Goal: Task Accomplishment & Management: Manage account settings

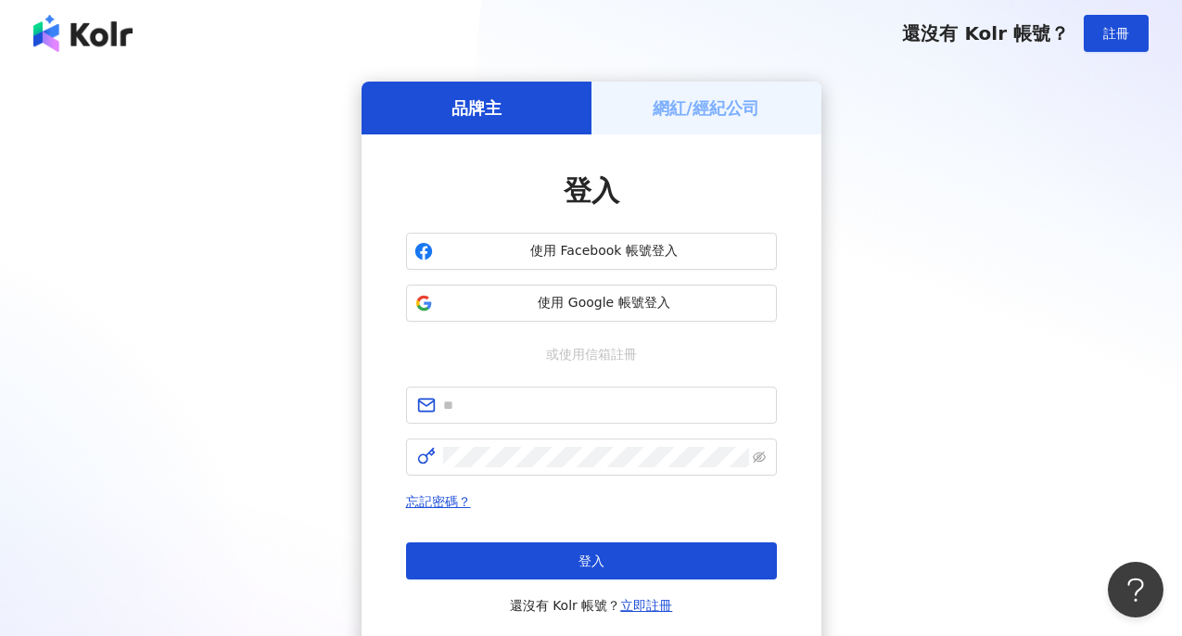
click at [676, 97] on h5 "網紅/經紀公司" at bounding box center [705, 107] width 107 height 23
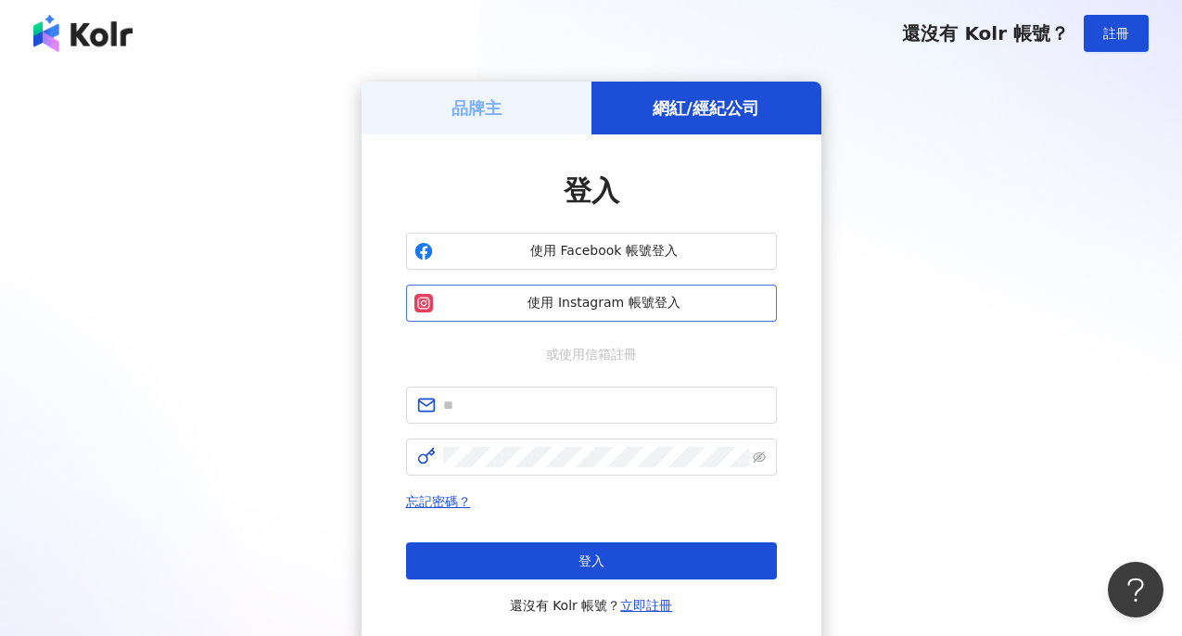
click at [497, 299] on span "使用 Instagram 帳號登入" at bounding box center [604, 303] width 328 height 19
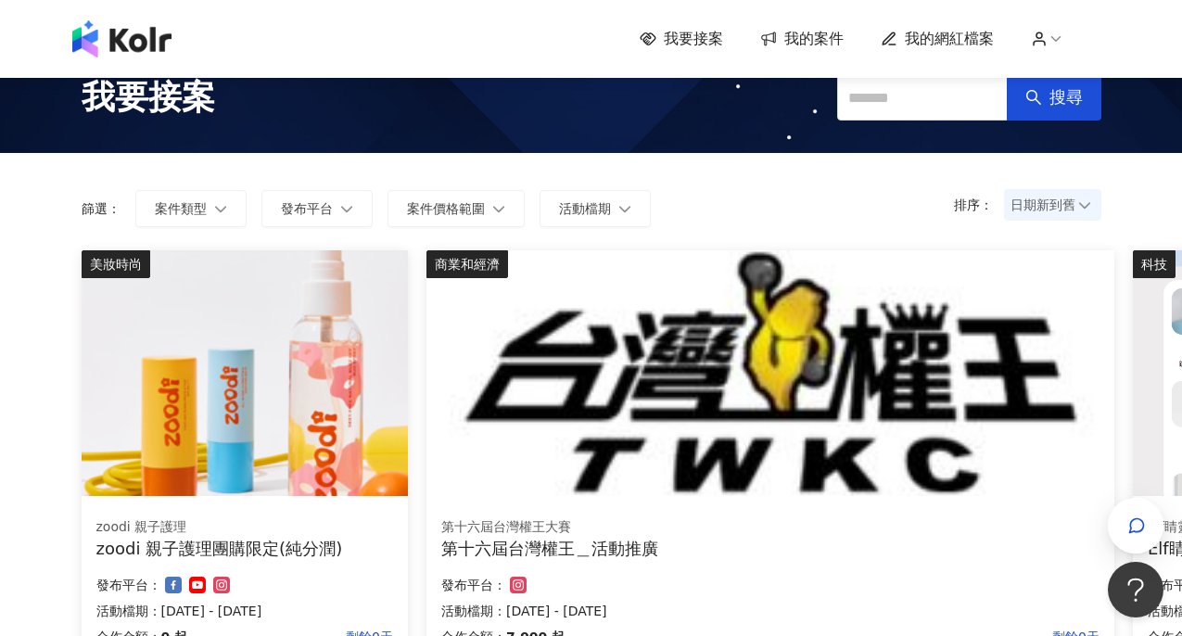
scroll to position [34, 0]
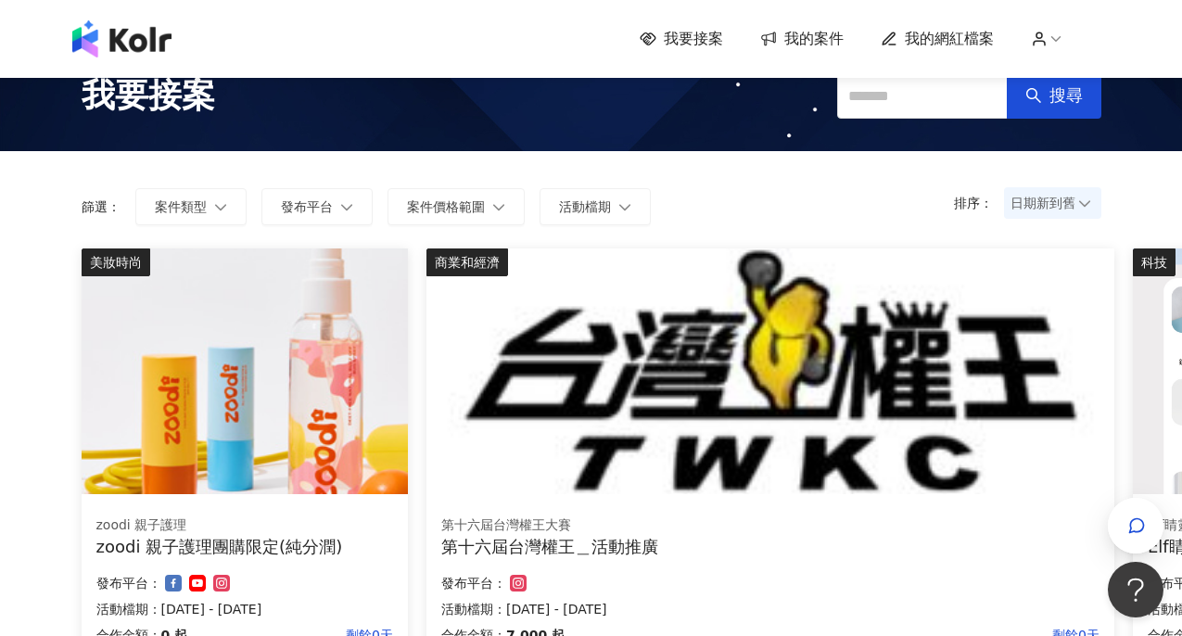
click at [798, 37] on span "我的案件" at bounding box center [813, 39] width 59 height 20
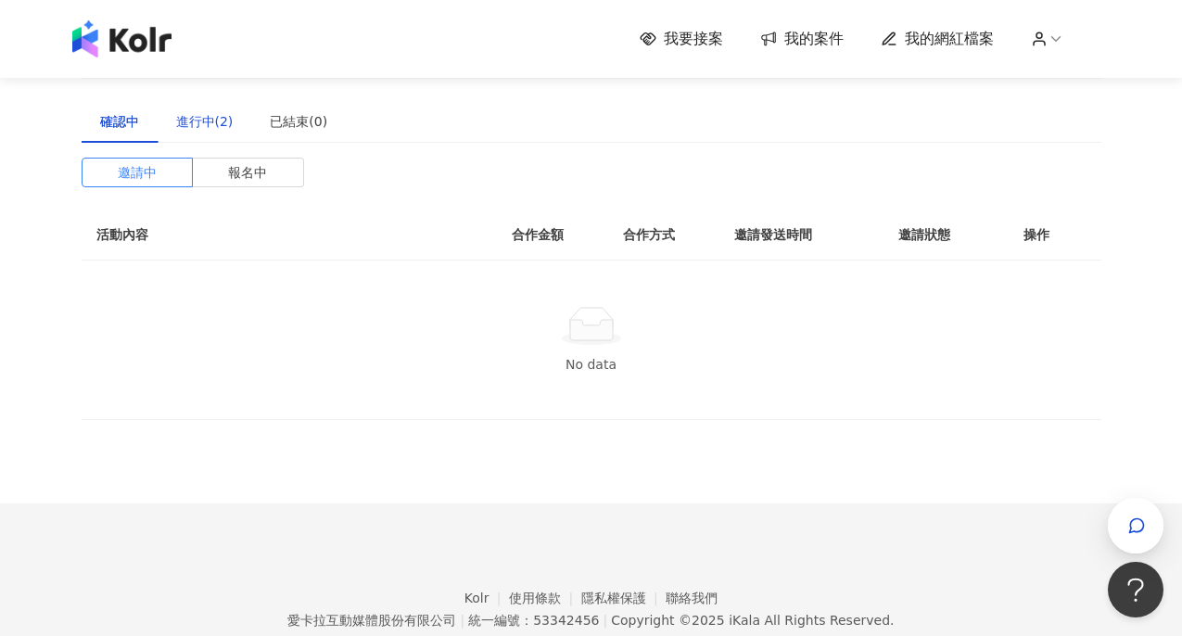
click at [214, 117] on div "進行中(2)" at bounding box center [204, 121] width 57 height 20
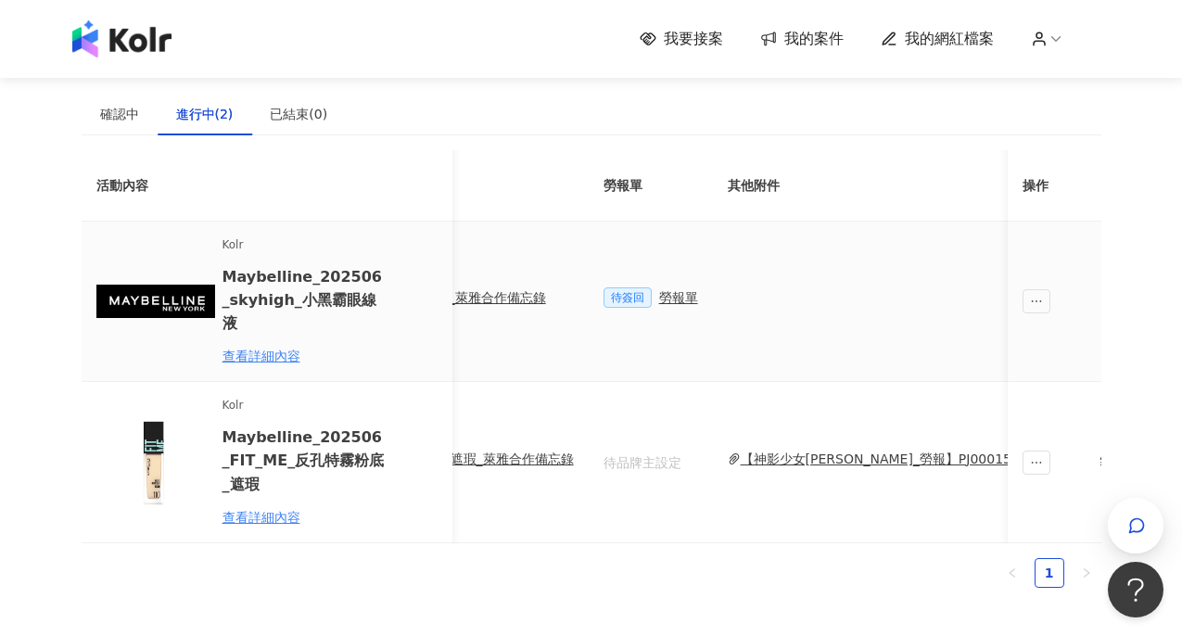
scroll to position [0, 741]
click at [617, 298] on span "待簽回" at bounding box center [626, 297] width 48 height 20
click at [675, 288] on div "勞報單" at bounding box center [677, 297] width 39 height 20
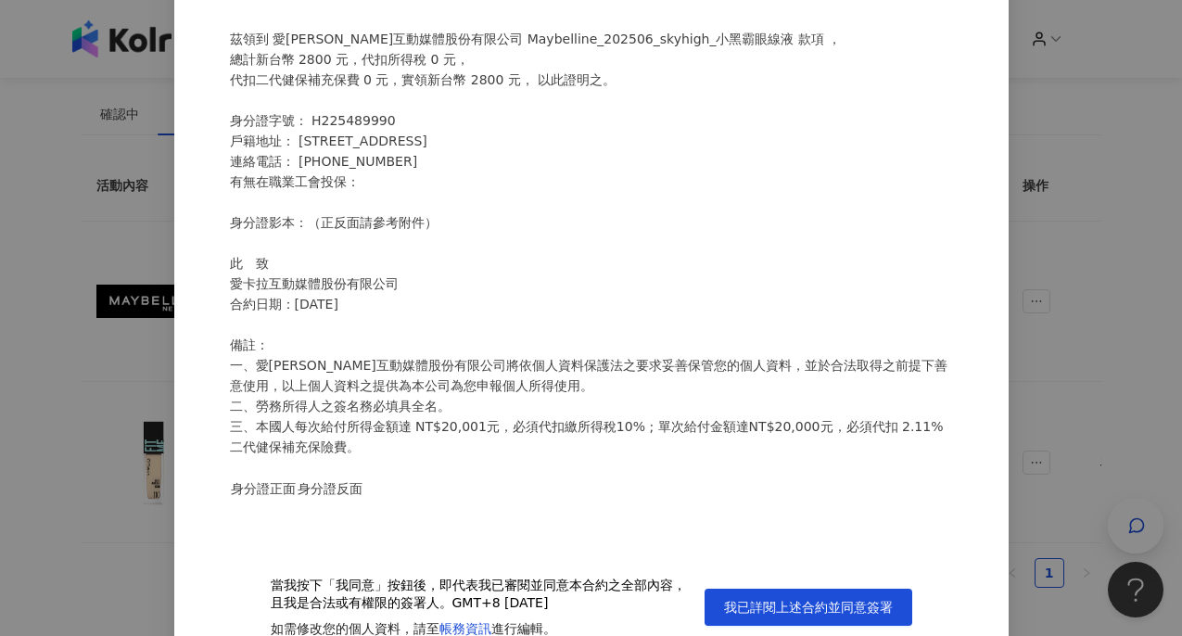
scroll to position [43, 0]
click at [730, 610] on span "我已詳閱上述合約並同意簽署" at bounding box center [808, 606] width 169 height 15
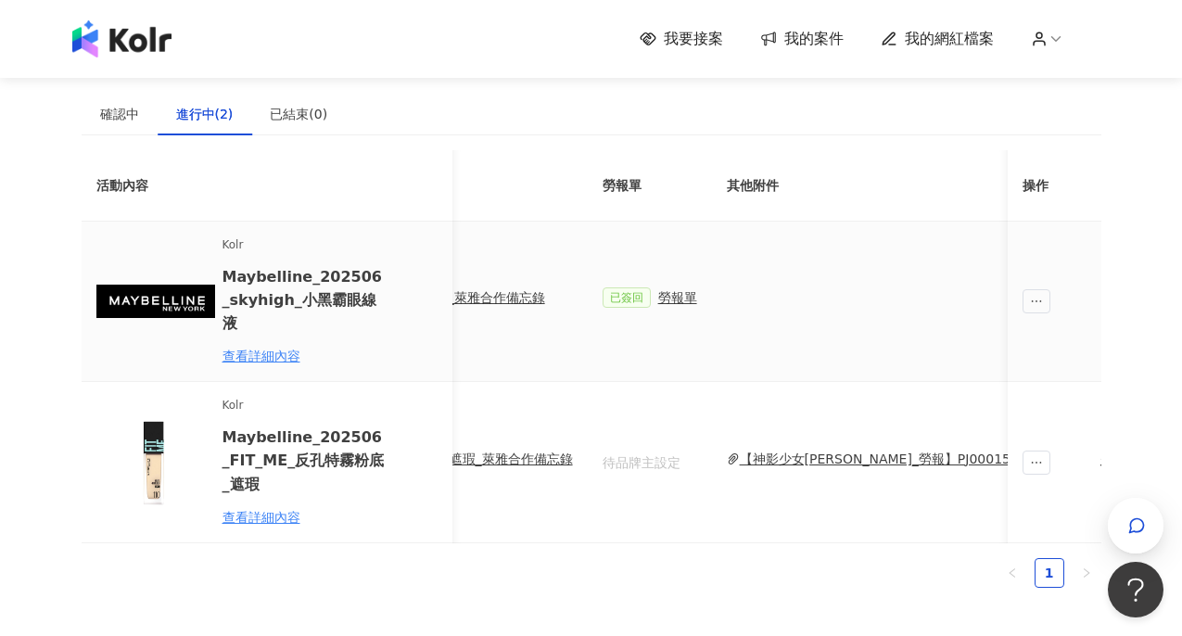
click at [622, 296] on span "已簽回" at bounding box center [626, 297] width 48 height 20
click at [665, 290] on div "勞報單" at bounding box center [677, 297] width 39 height 20
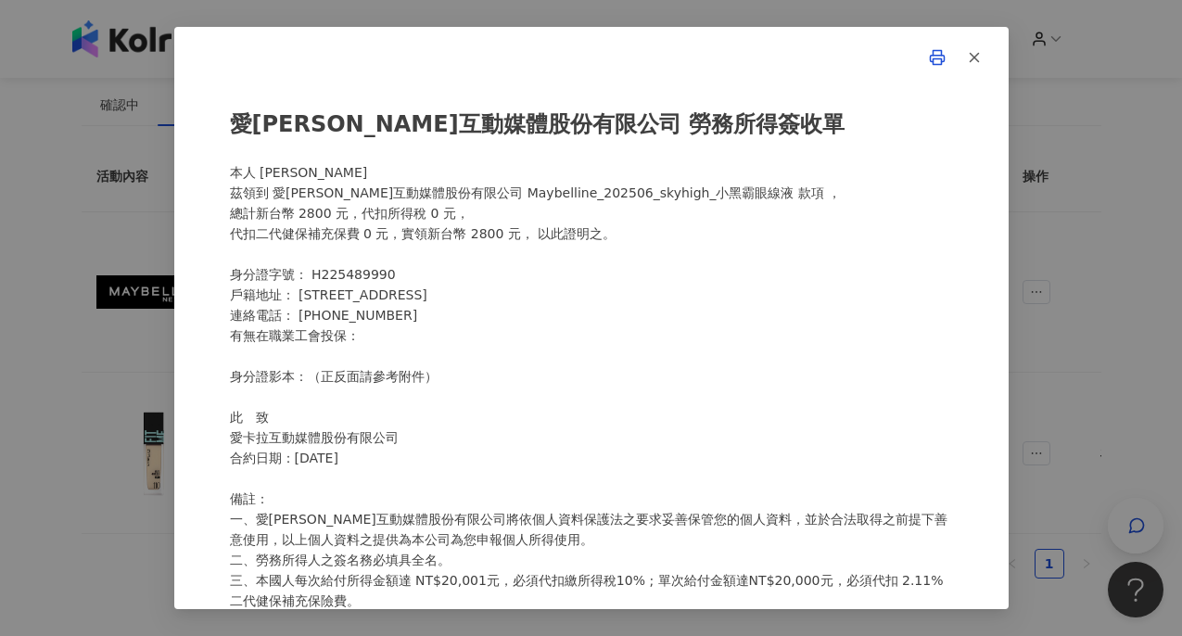
scroll to position [19, 0]
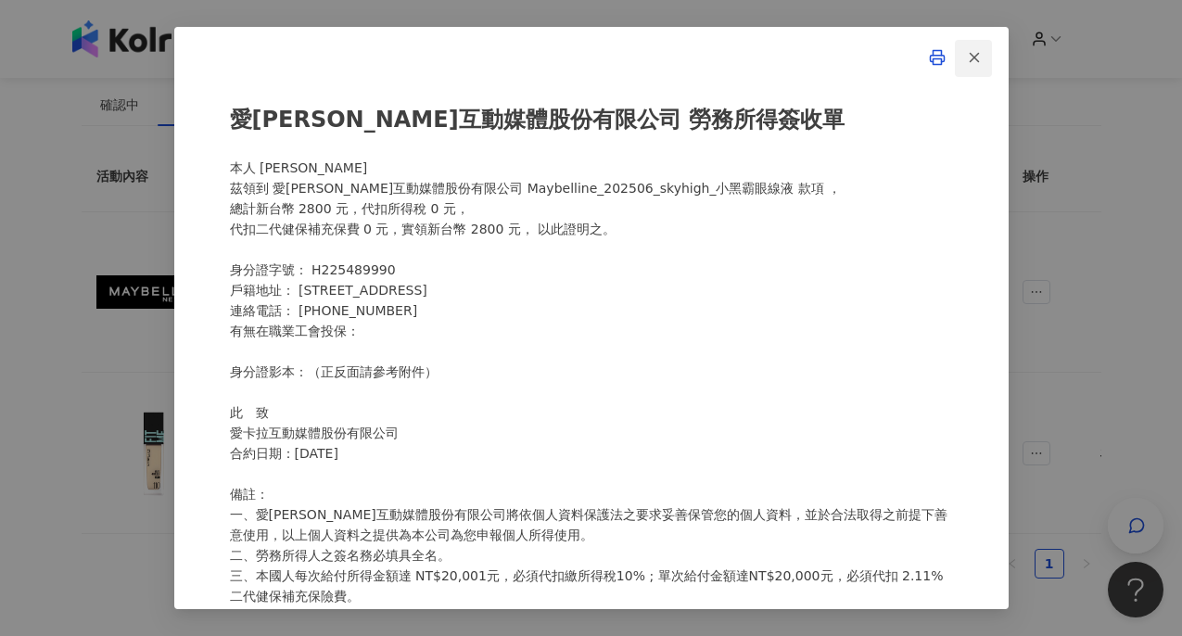
click at [968, 63] on icon "button" at bounding box center [974, 57] width 17 height 17
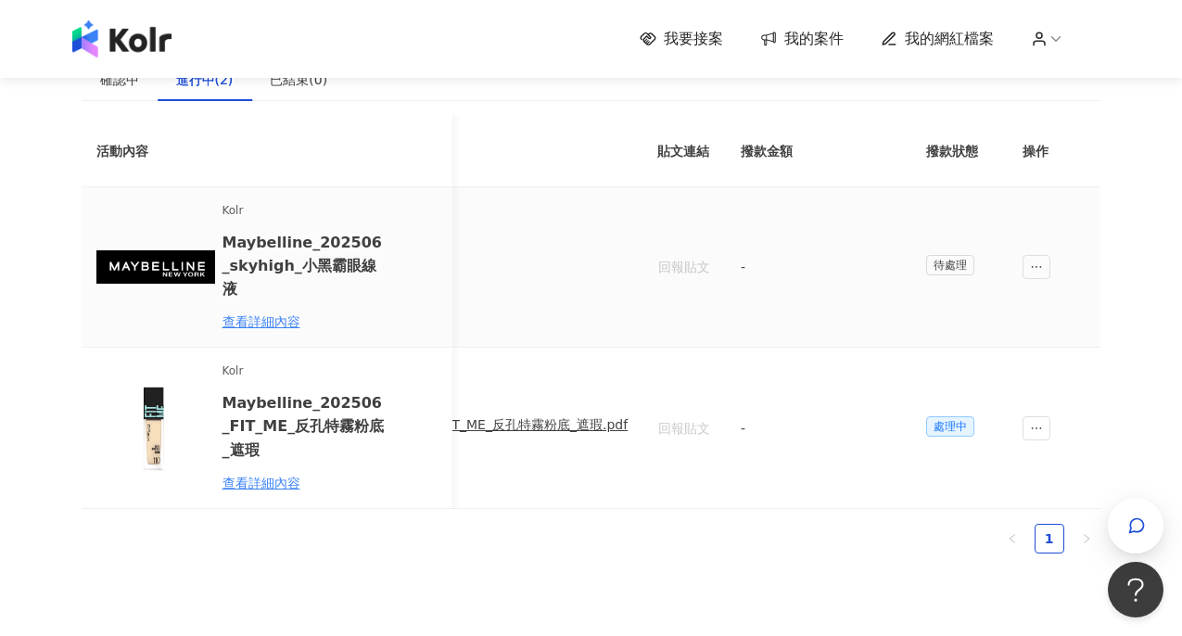
scroll to position [0, 1463]
click at [1037, 260] on icon "ellipsis" at bounding box center [1037, 266] width 13 height 13
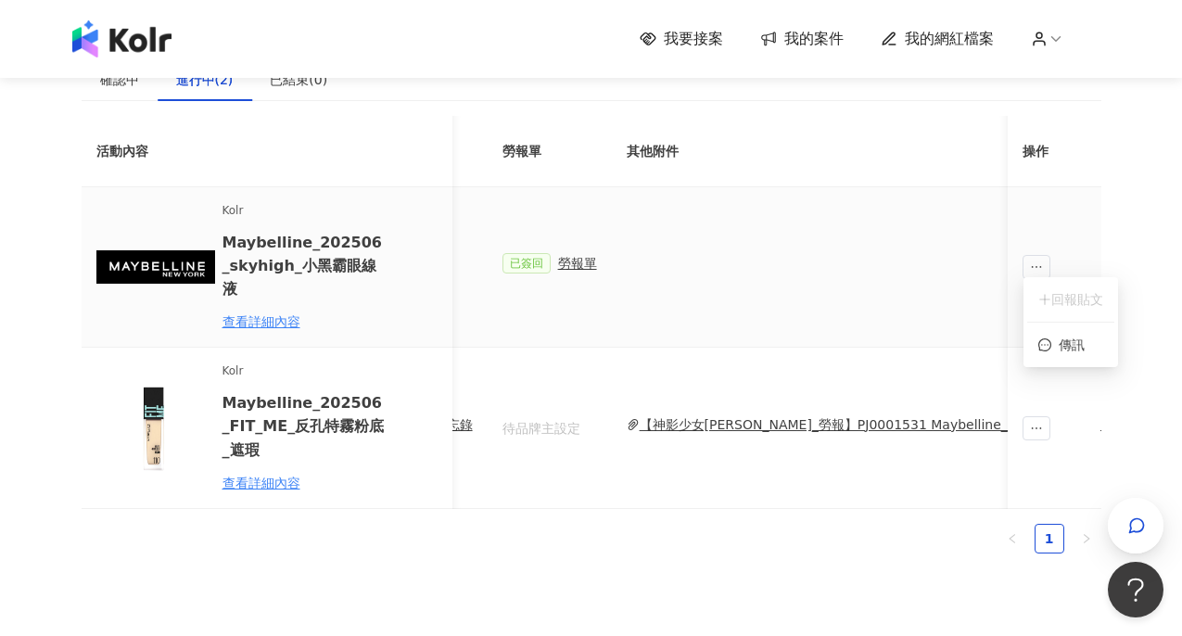
scroll to position [0, 829]
click at [541, 261] on span "已簽回" at bounding box center [538, 263] width 48 height 20
click at [587, 259] on div "勞報單" at bounding box center [589, 263] width 39 height 20
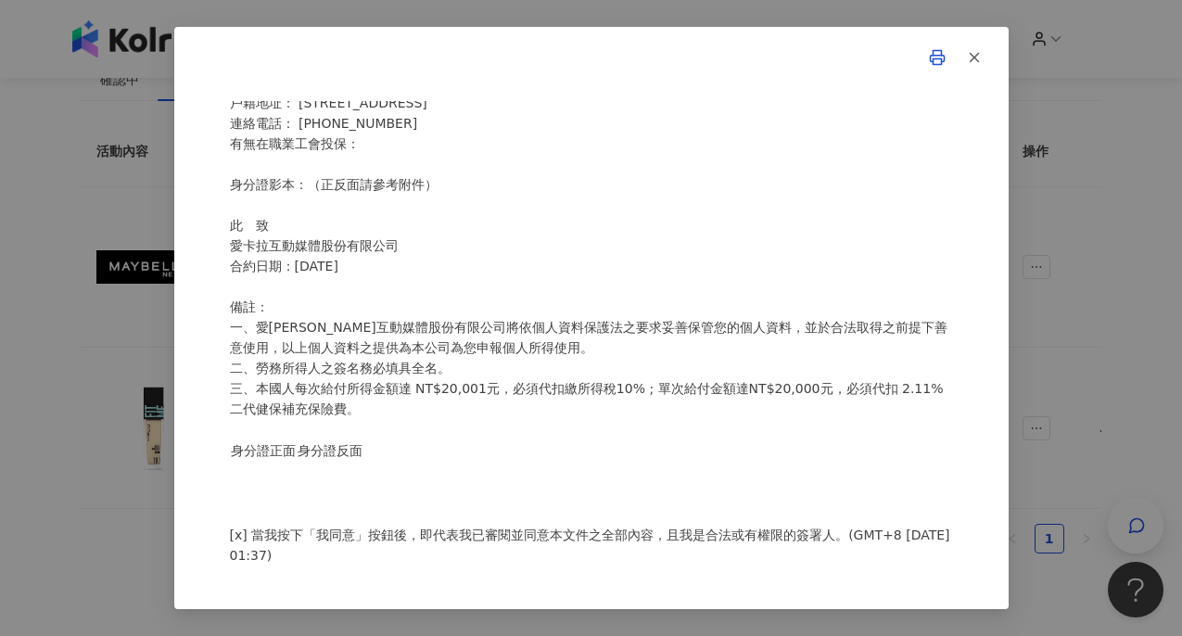
scroll to position [212, 0]
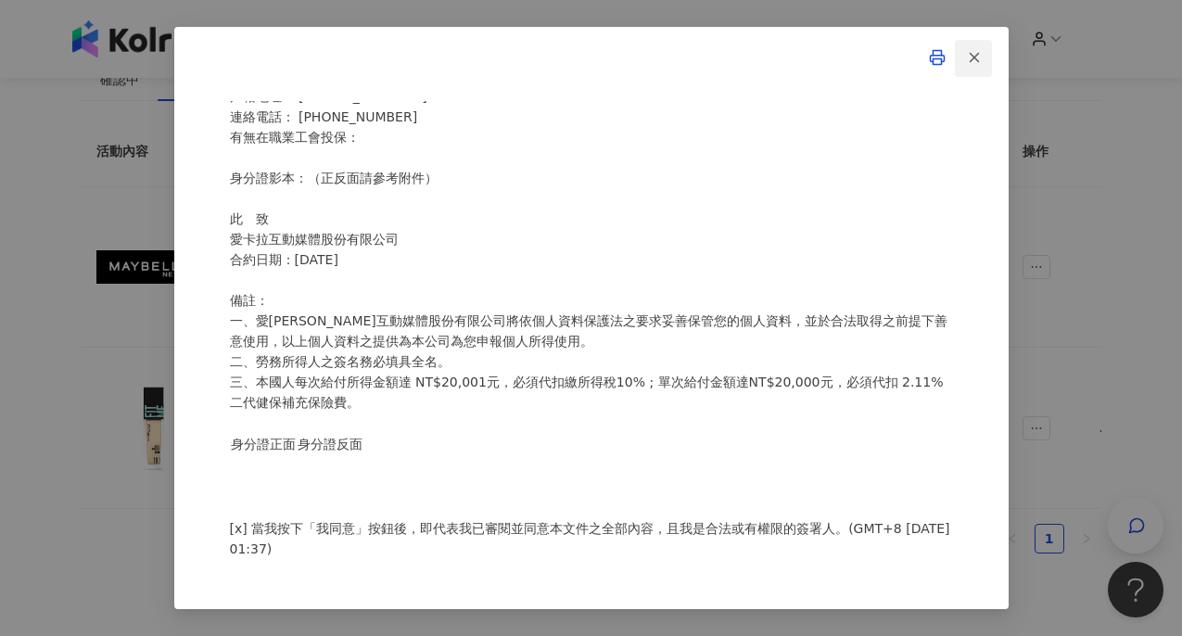
click at [971, 56] on line "button" at bounding box center [973, 58] width 8 height 8
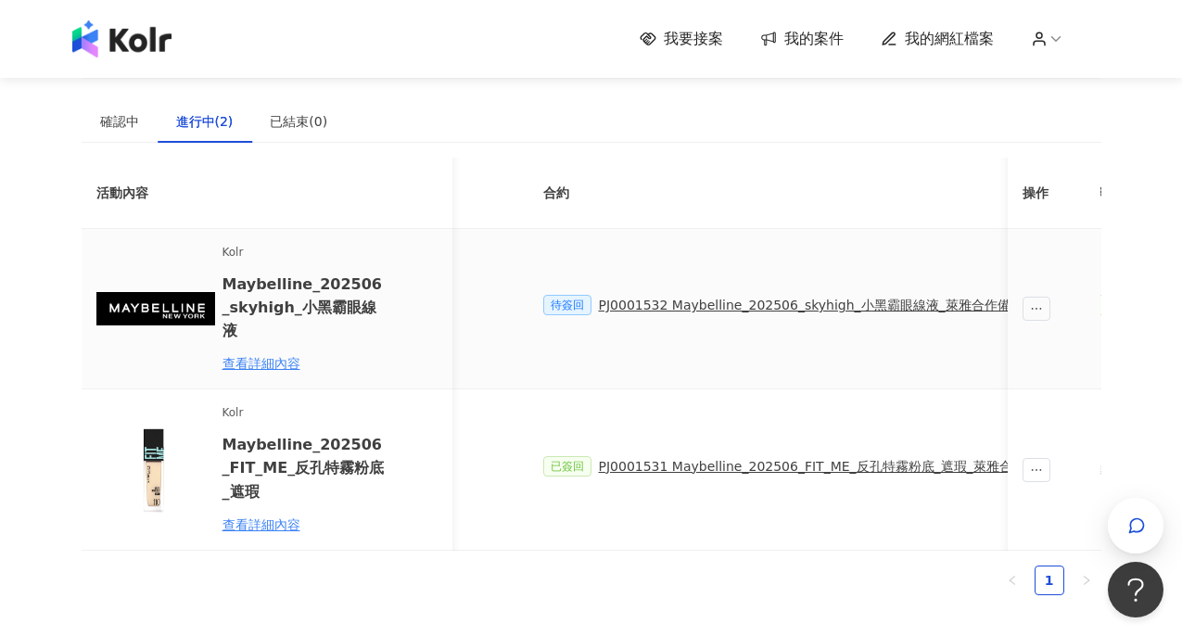
scroll to position [0, 183]
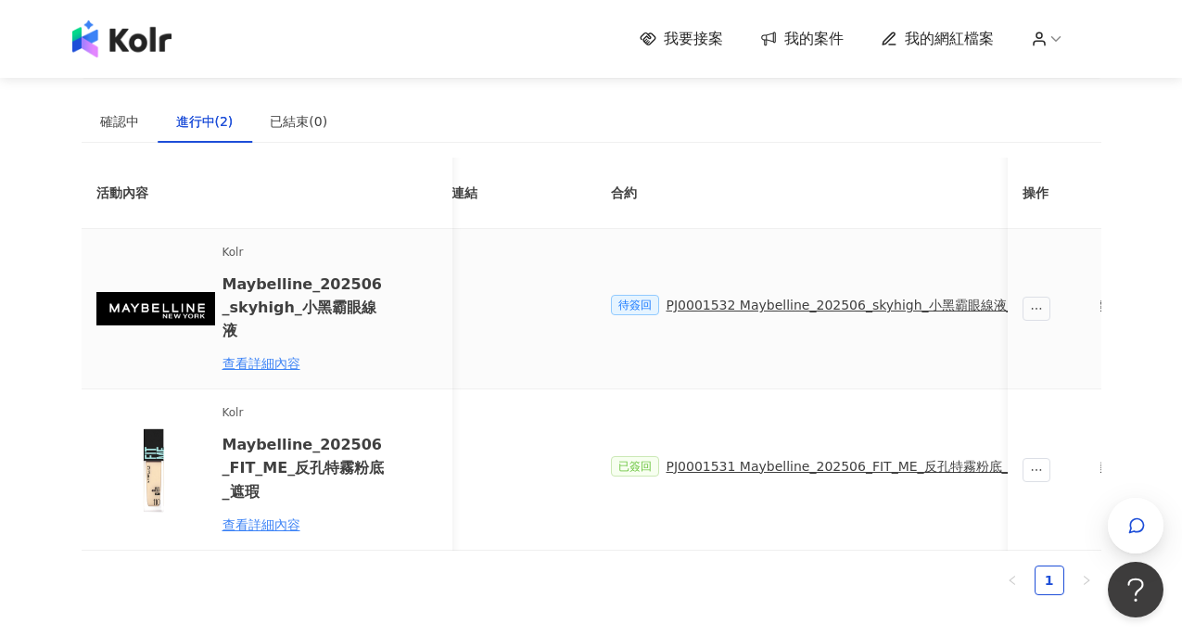
click at [649, 298] on span "待簽回" at bounding box center [635, 305] width 48 height 20
click at [712, 304] on div "PJ0001532 Maybelline_202506_skyhigh_小黑霸眼線液_萊雅合作備忘錄" at bounding box center [884, 305] width 437 height 20
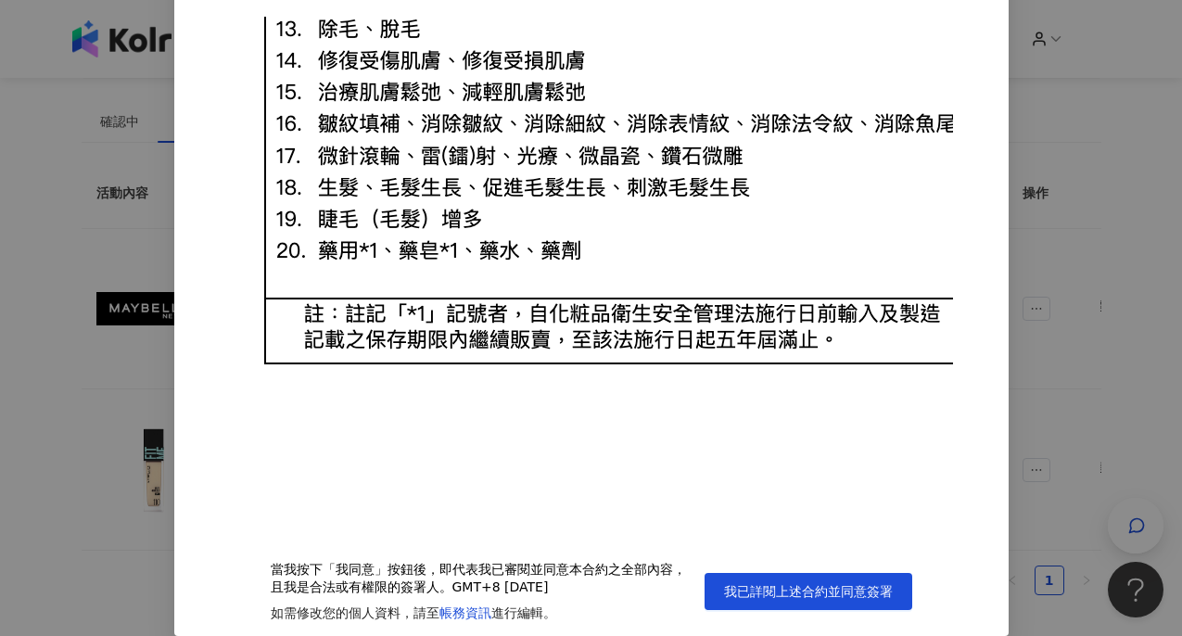
scroll to position [56, 0]
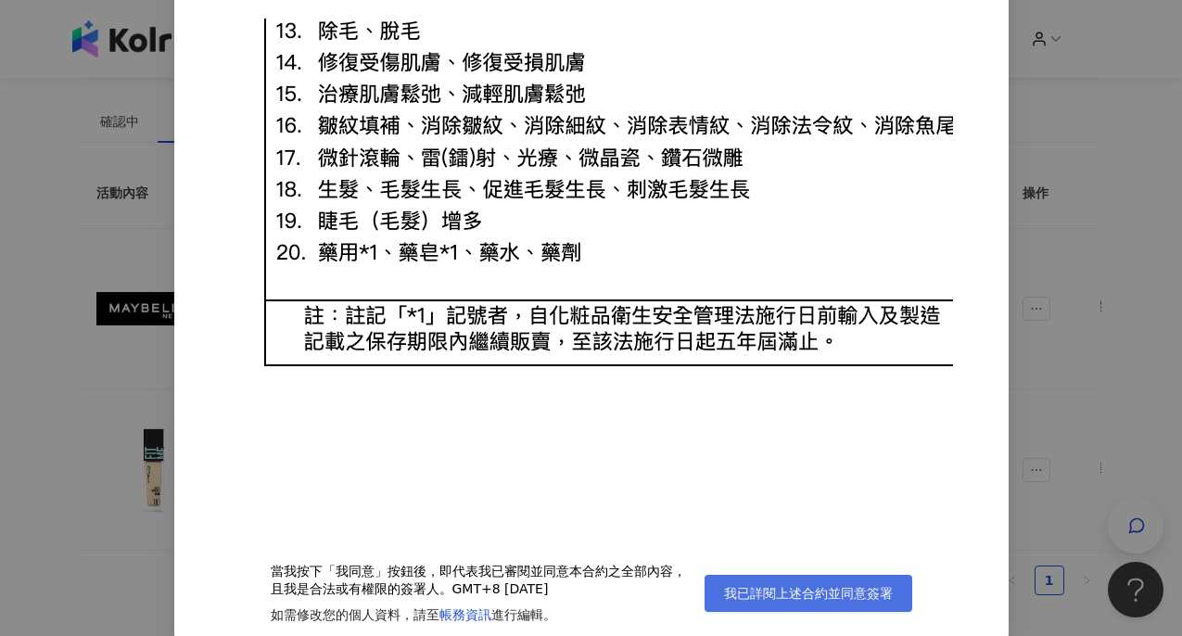
click at [767, 600] on span "我已詳閱上述合約並同意簽署" at bounding box center [808, 593] width 169 height 15
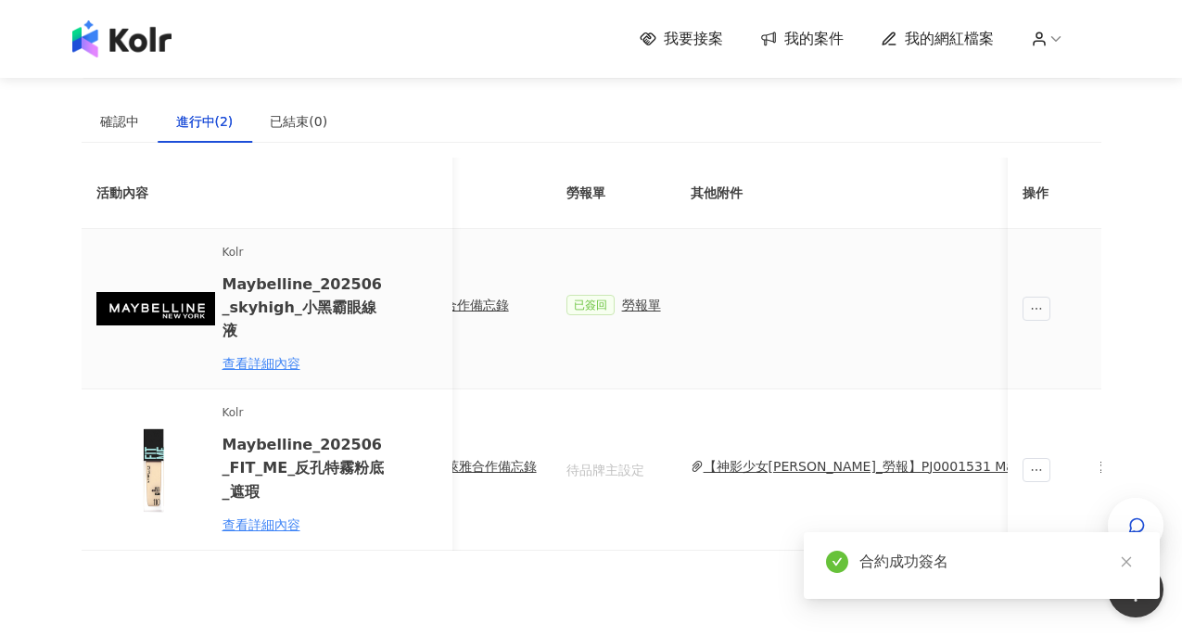
scroll to position [0, 776]
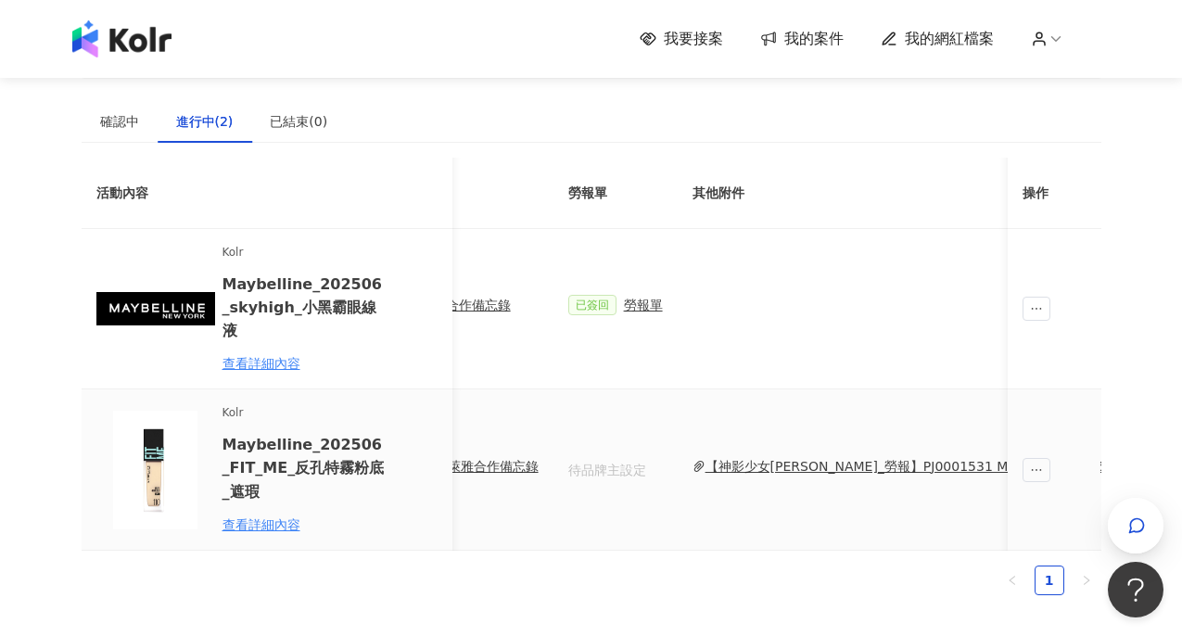
click at [867, 456] on div "【神影少女[PERSON_NAME]_勞報】PJ0001531 Maybelline_202506_FIT_ME_反孔特霧粉底_遮瑕.pdf" at bounding box center [1011, 466] width 612 height 20
click at [766, 259] on td at bounding box center [1004, 309] width 654 height 160
click at [648, 301] on div "勞報單" at bounding box center [643, 305] width 39 height 20
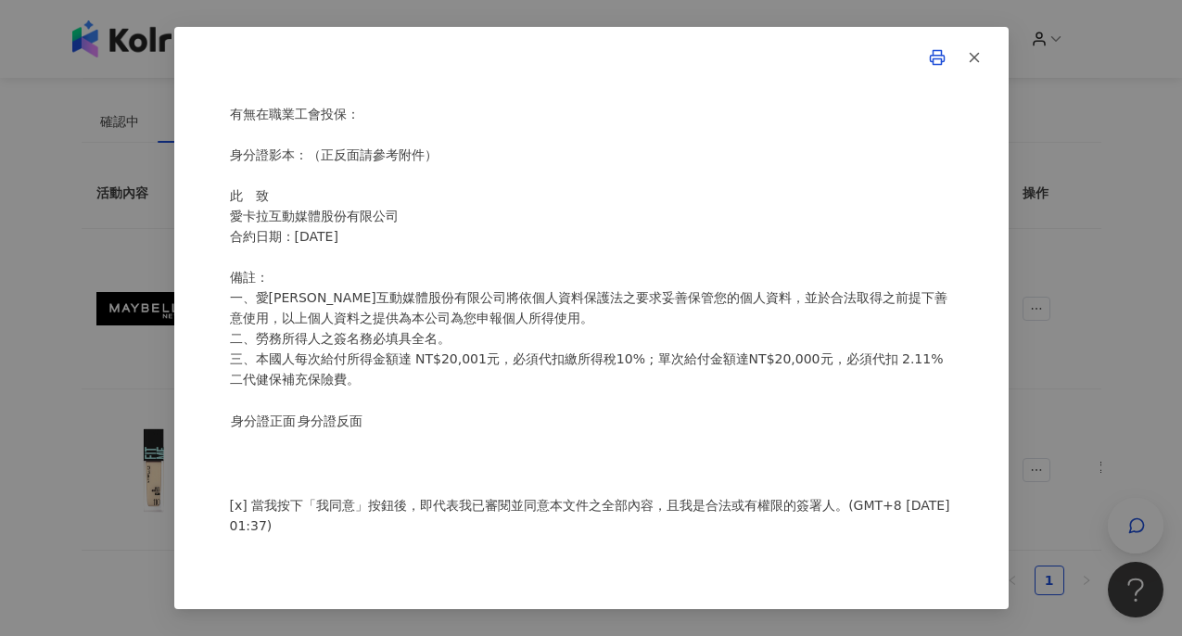
scroll to position [32, 0]
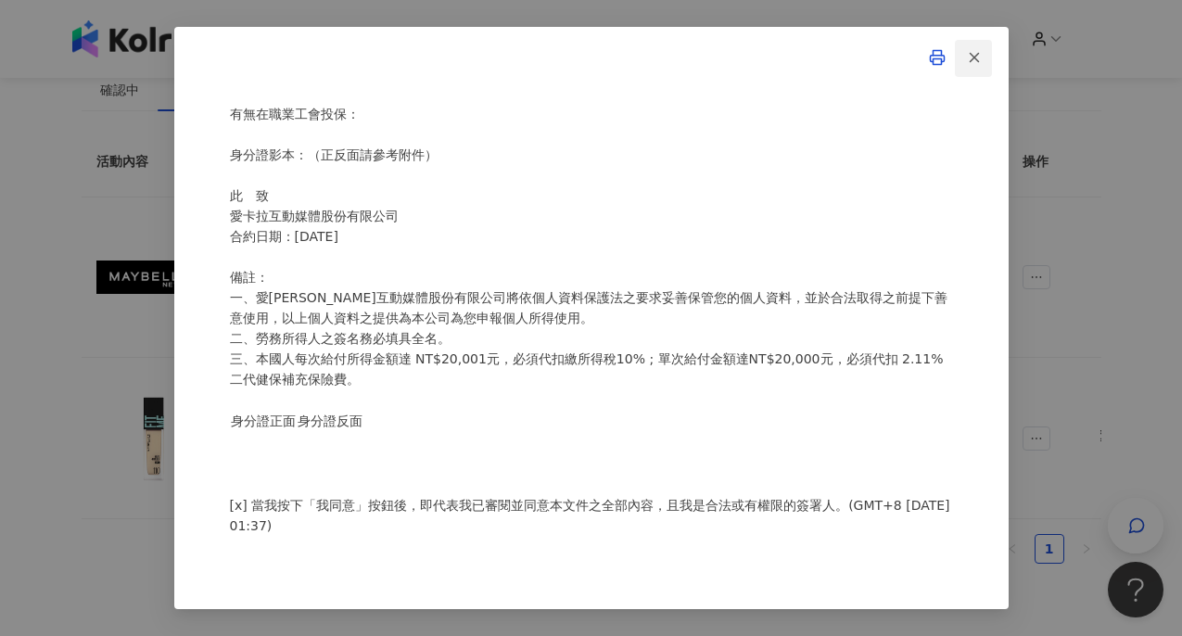
click at [979, 57] on icon "button" at bounding box center [974, 57] width 17 height 17
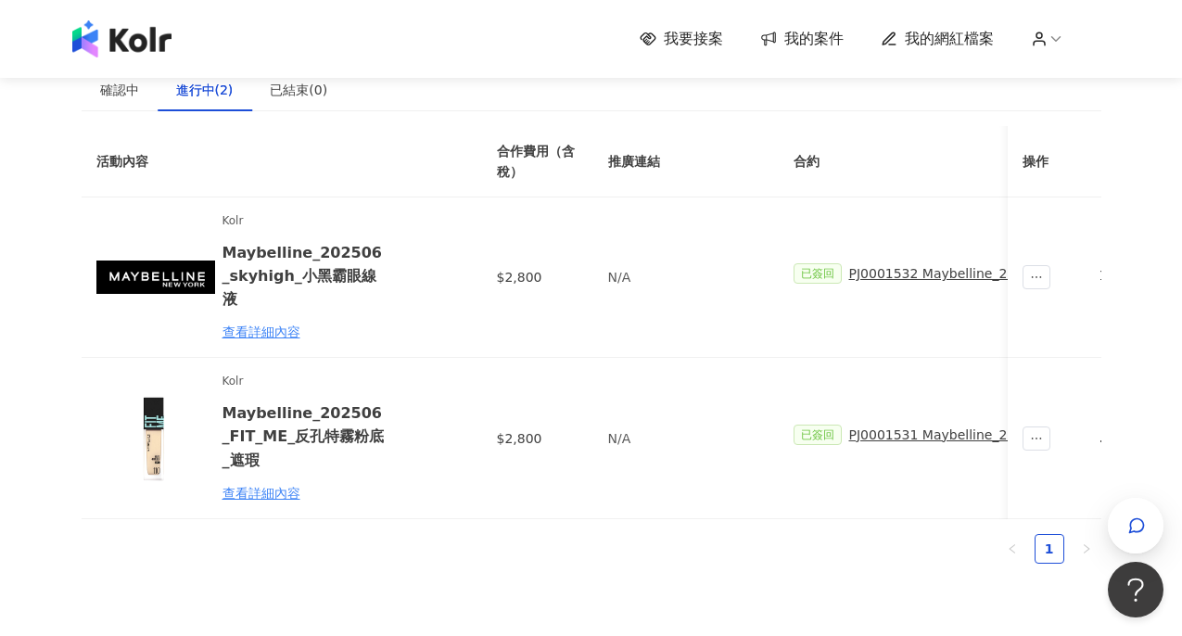
scroll to position [0, 0]
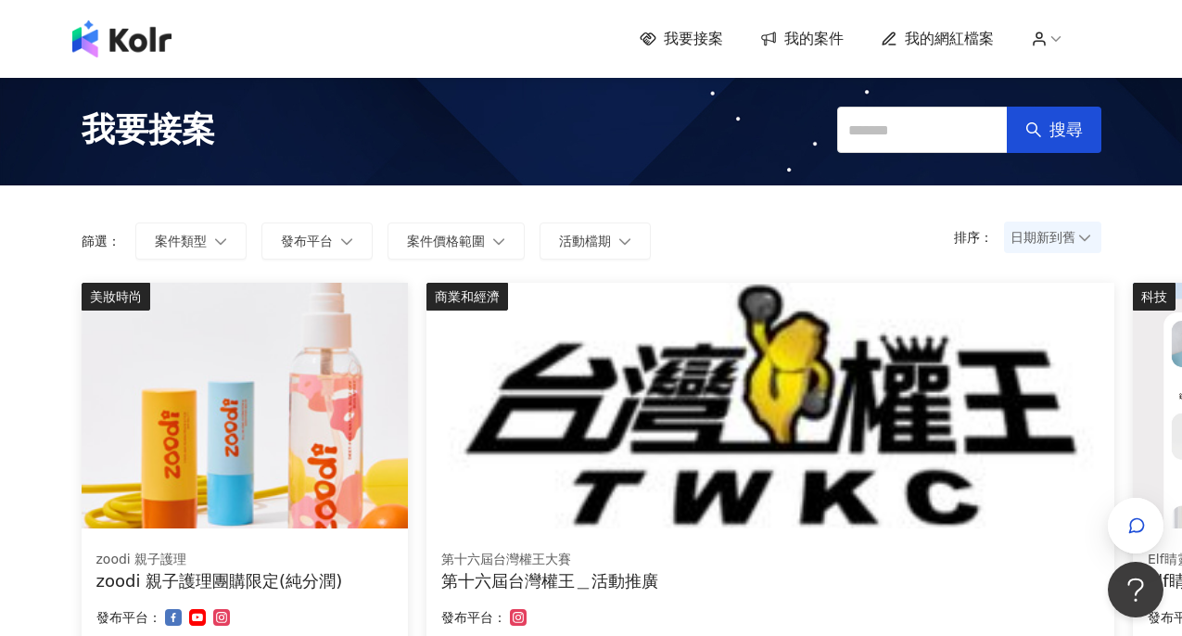
click at [811, 44] on span "我的案件" at bounding box center [813, 39] width 59 height 20
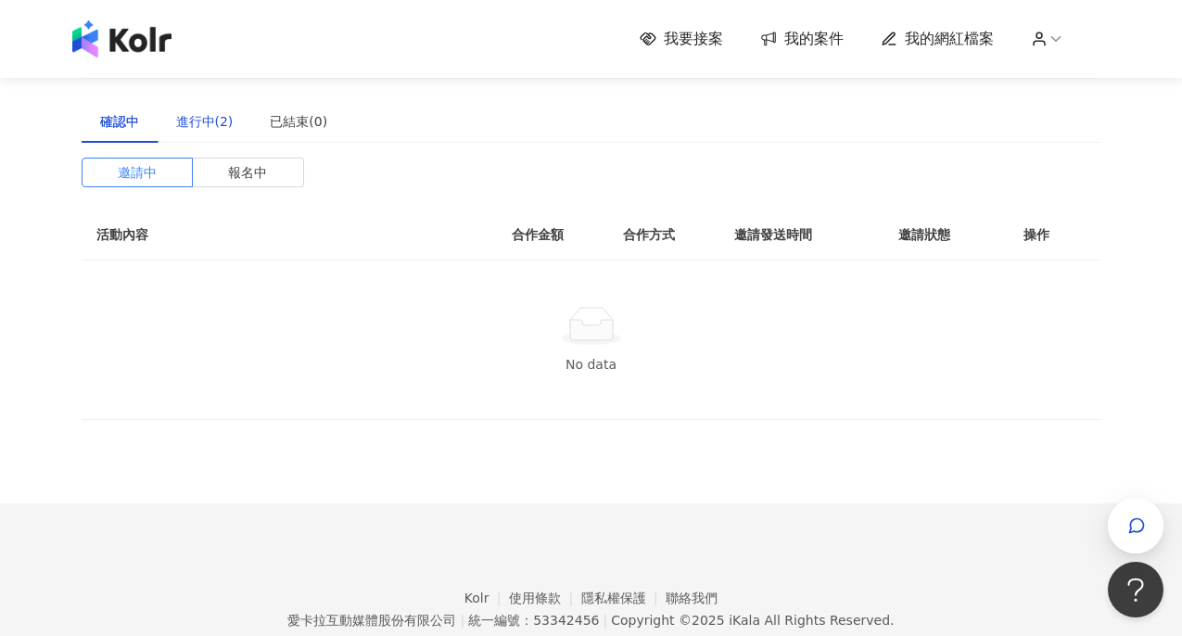
click at [219, 125] on div "進行中(2)" at bounding box center [204, 121] width 57 height 20
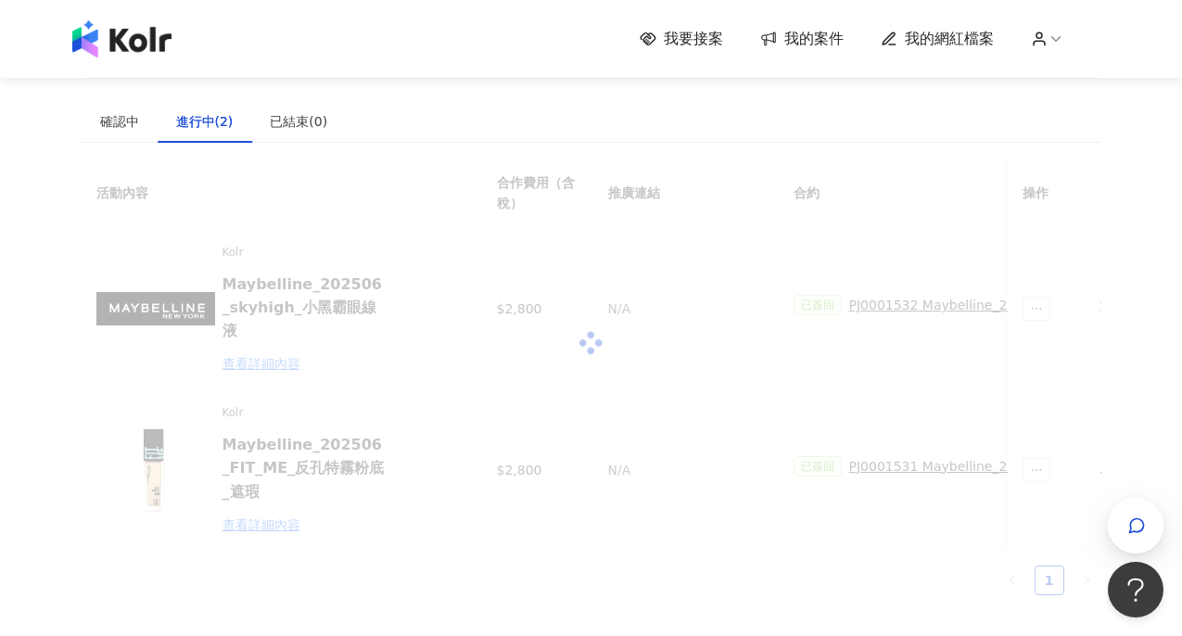
click at [259, 347] on div at bounding box center [591, 343] width 1019 height 371
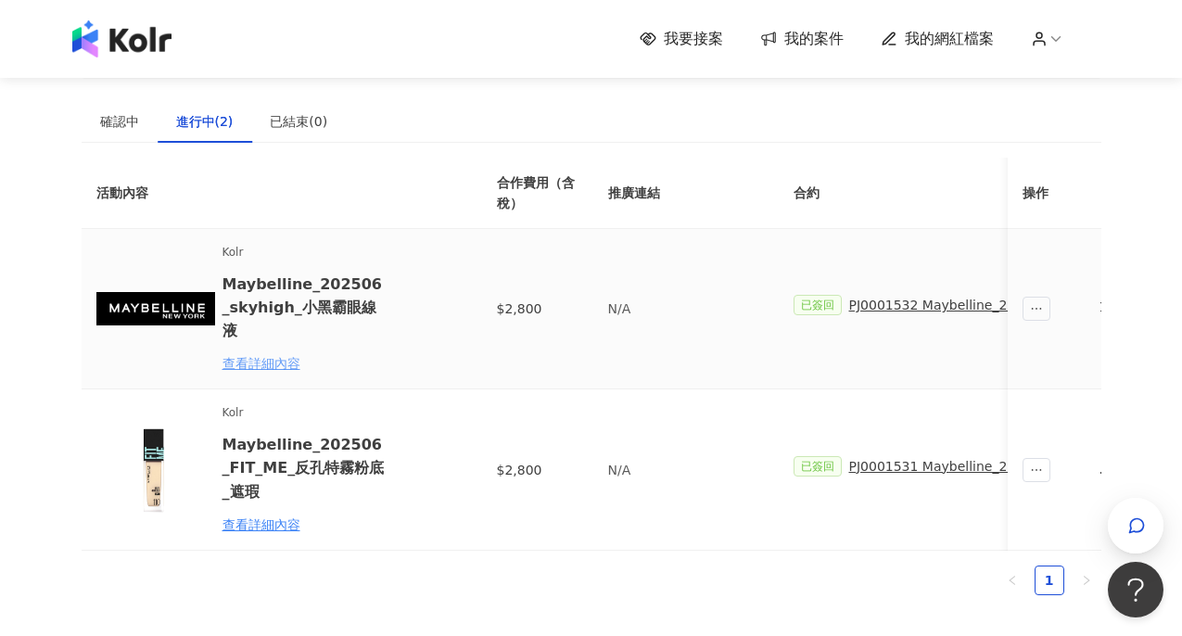
click at [277, 353] on div "查看詳細內容" at bounding box center [303, 363] width 162 height 20
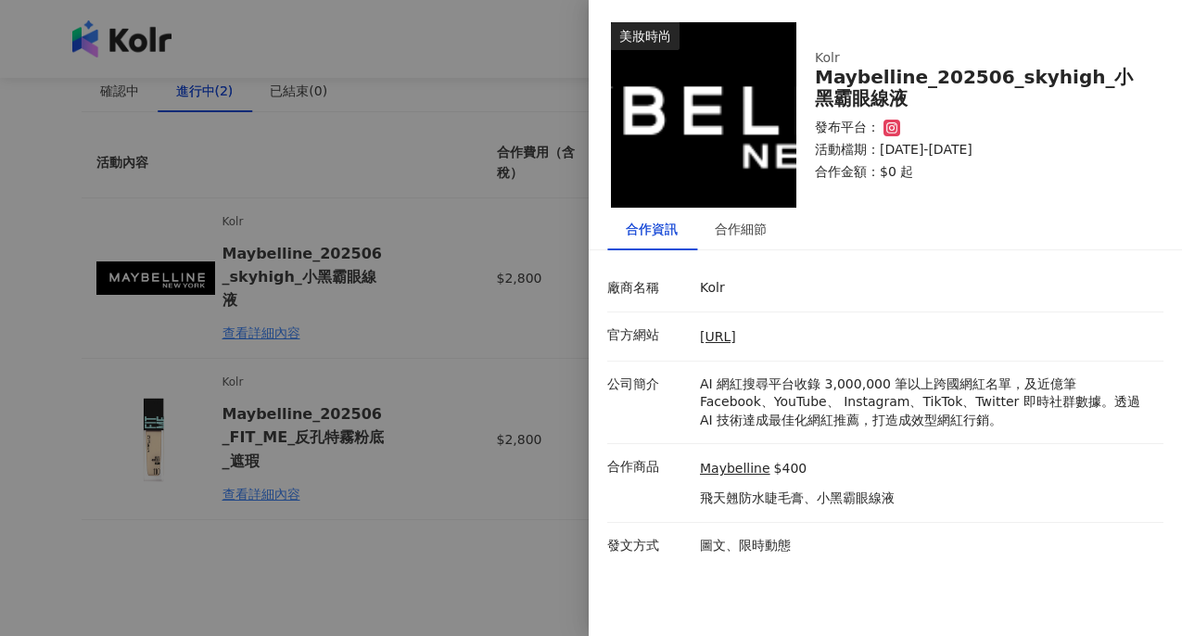
scroll to position [37, 0]
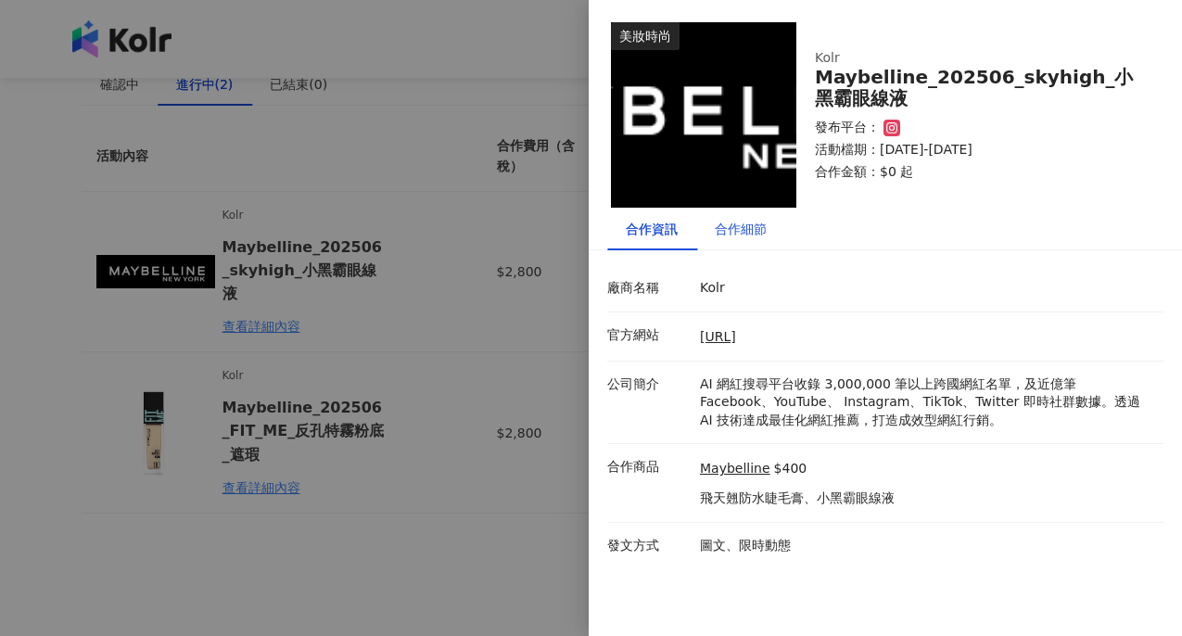
click at [722, 235] on div "合作細節" at bounding box center [741, 229] width 52 height 20
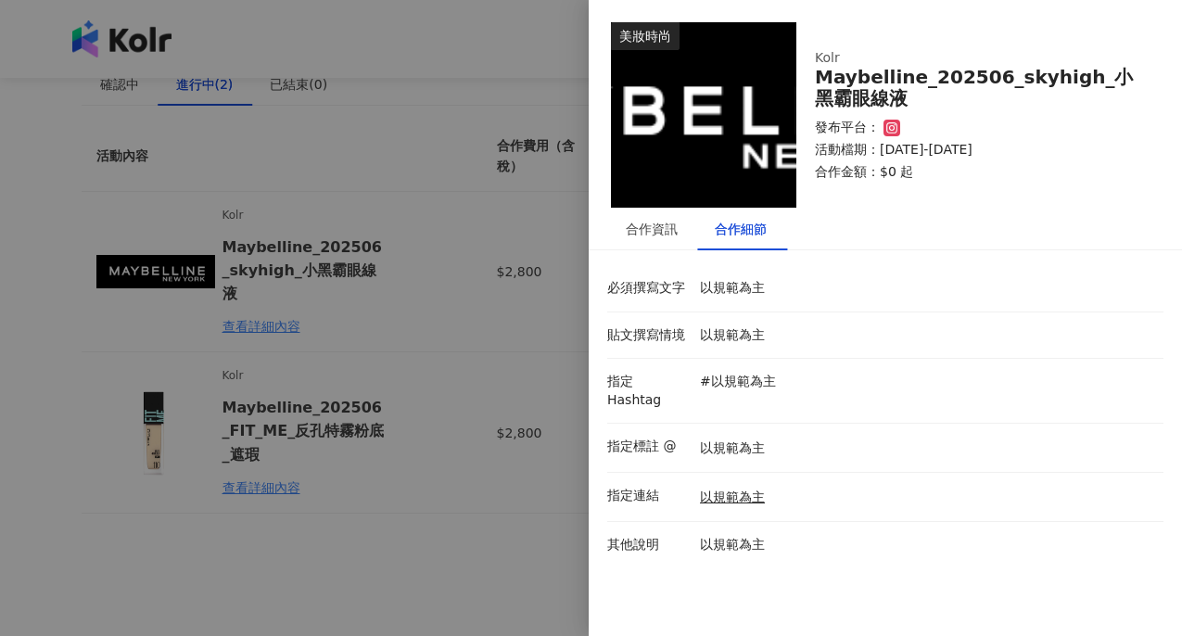
click at [401, 81] on div at bounding box center [591, 318] width 1182 height 636
